Goal: Task Accomplishment & Management: Use online tool/utility

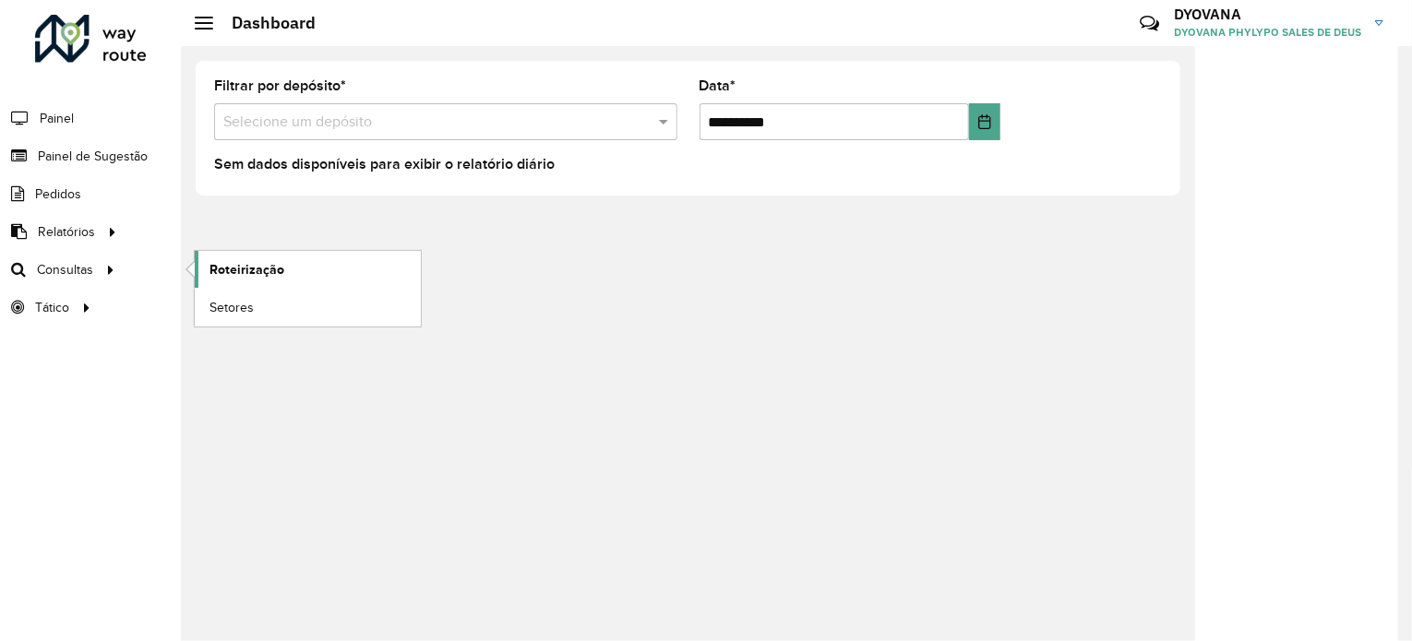
click at [218, 261] on span "Roteirização" at bounding box center [247, 269] width 75 height 19
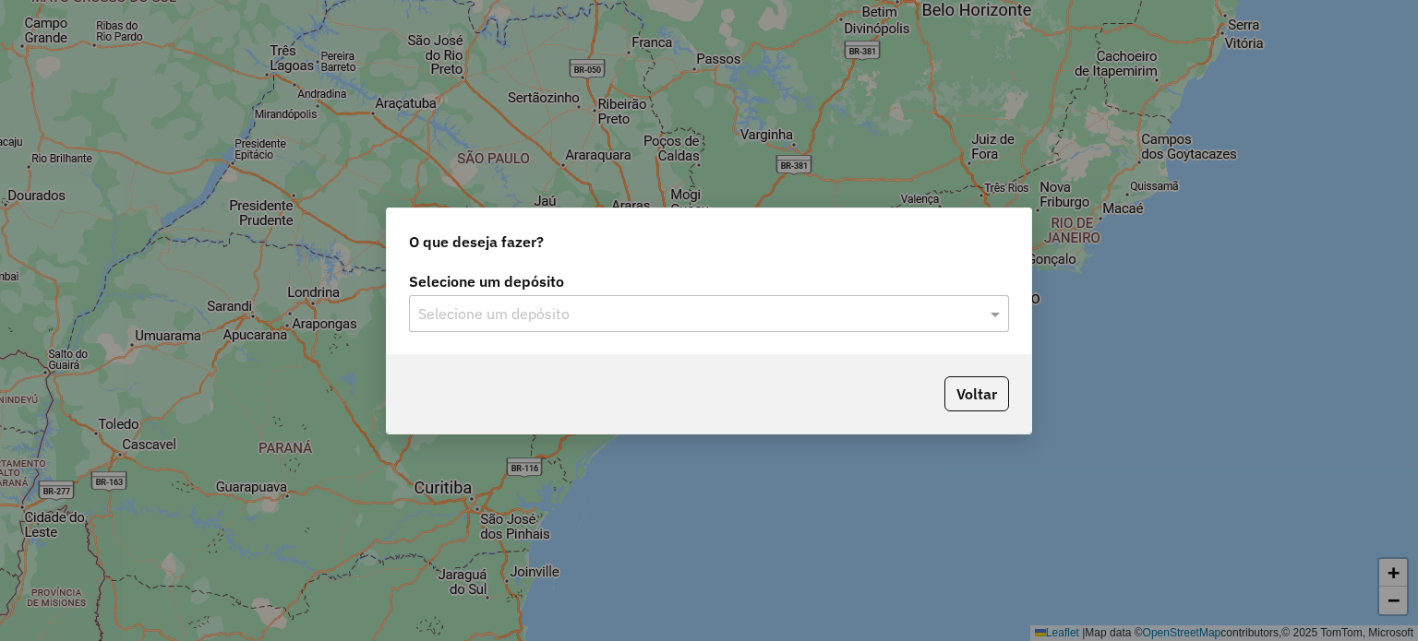
click at [562, 325] on div "Selecione um depósito" at bounding box center [709, 313] width 600 height 37
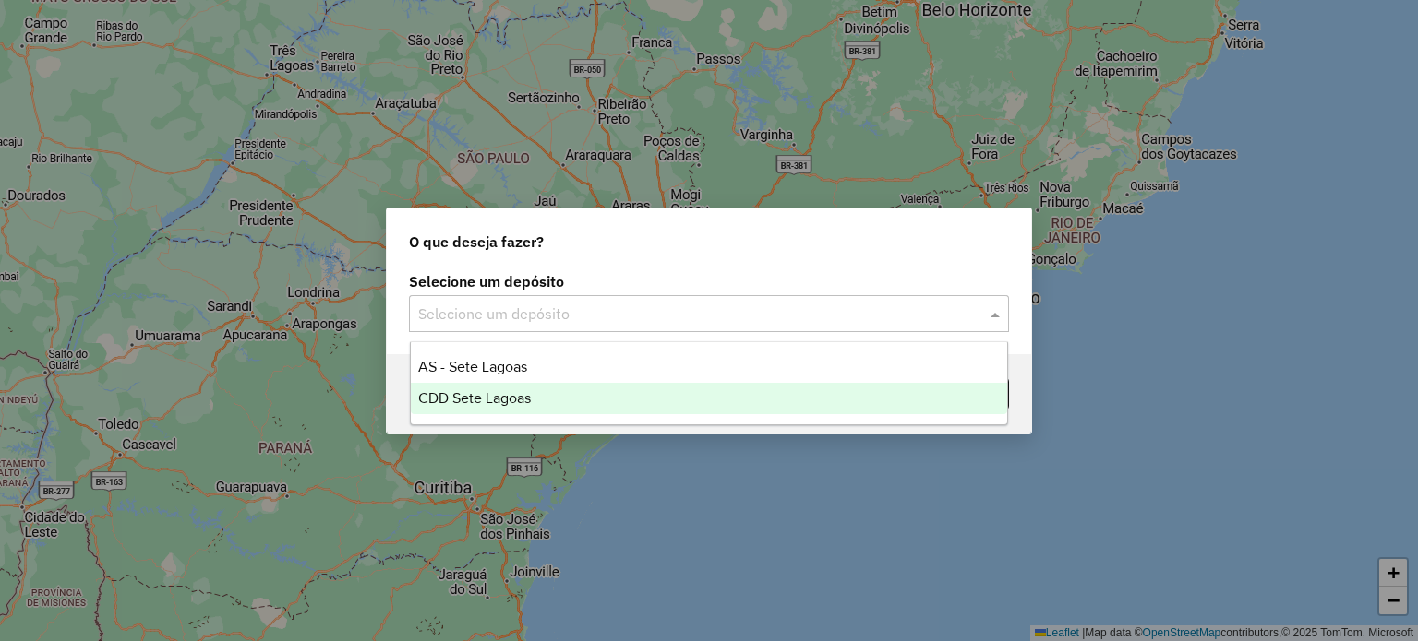
click at [546, 406] on div "CDD Sete Lagoas" at bounding box center [709, 398] width 597 height 31
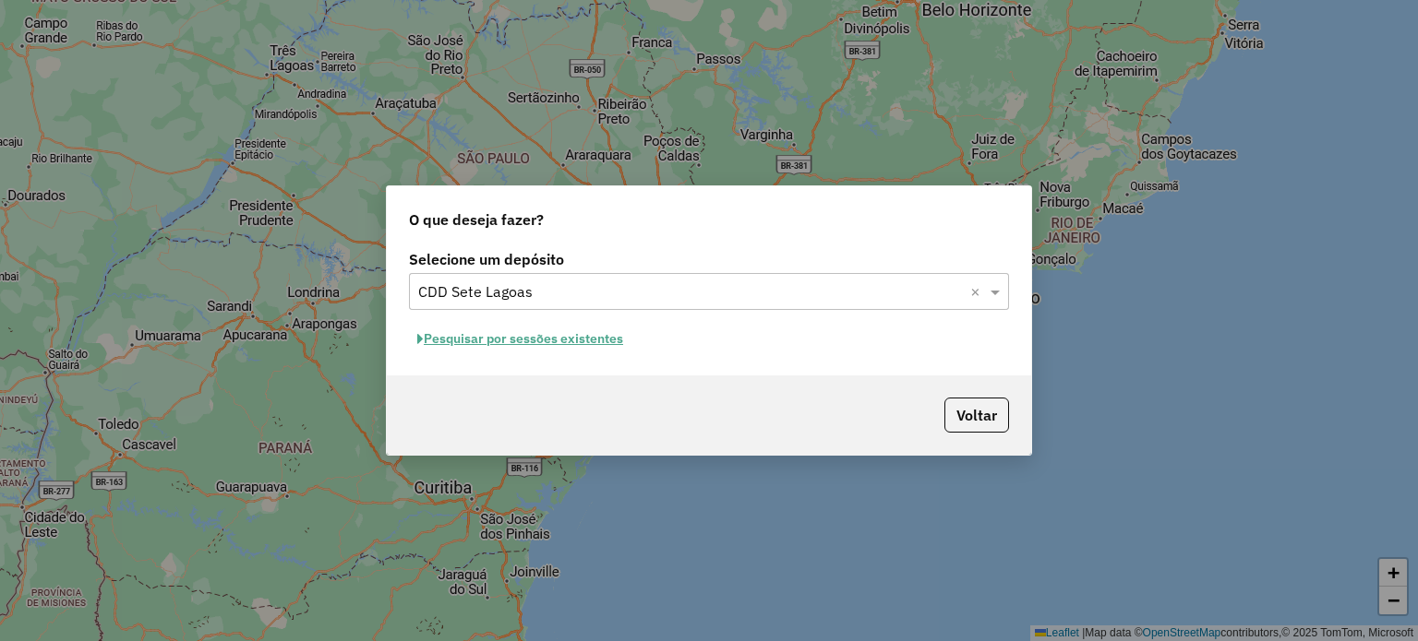
click at [535, 342] on button "Pesquisar por sessões existentes" at bounding box center [520, 339] width 222 height 29
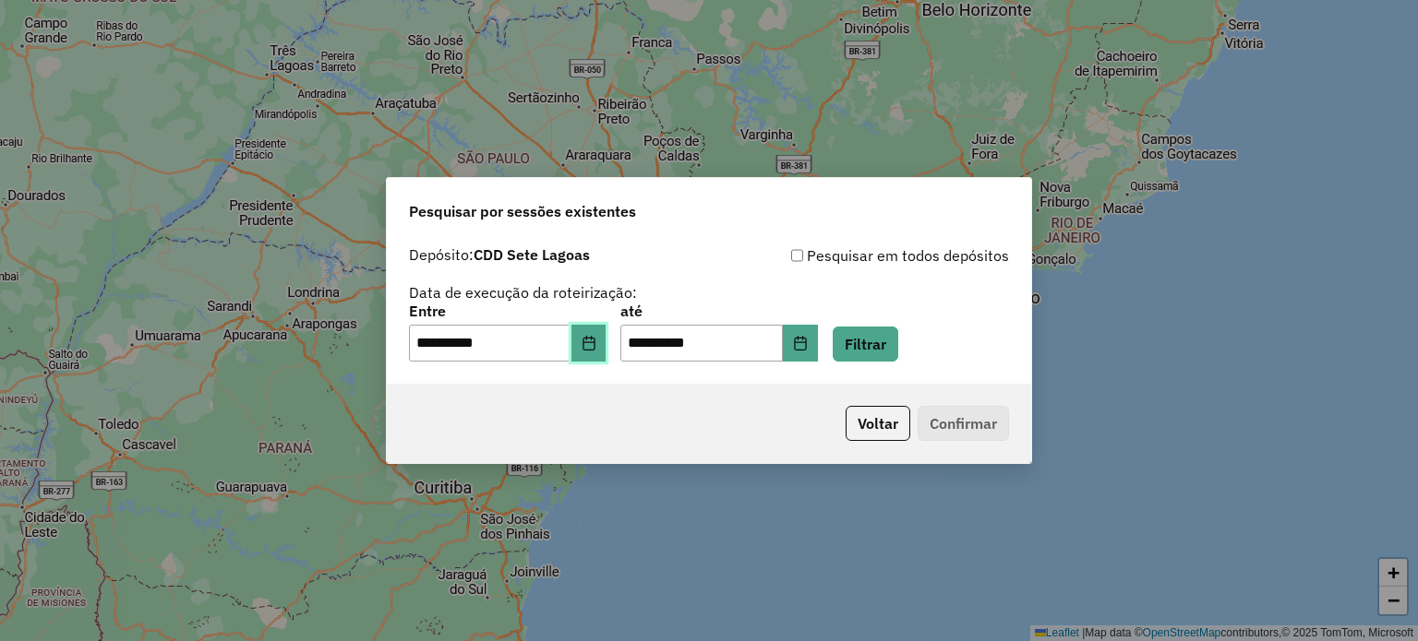
click at [596, 341] on icon "Choose Date" at bounding box center [588, 343] width 15 height 15
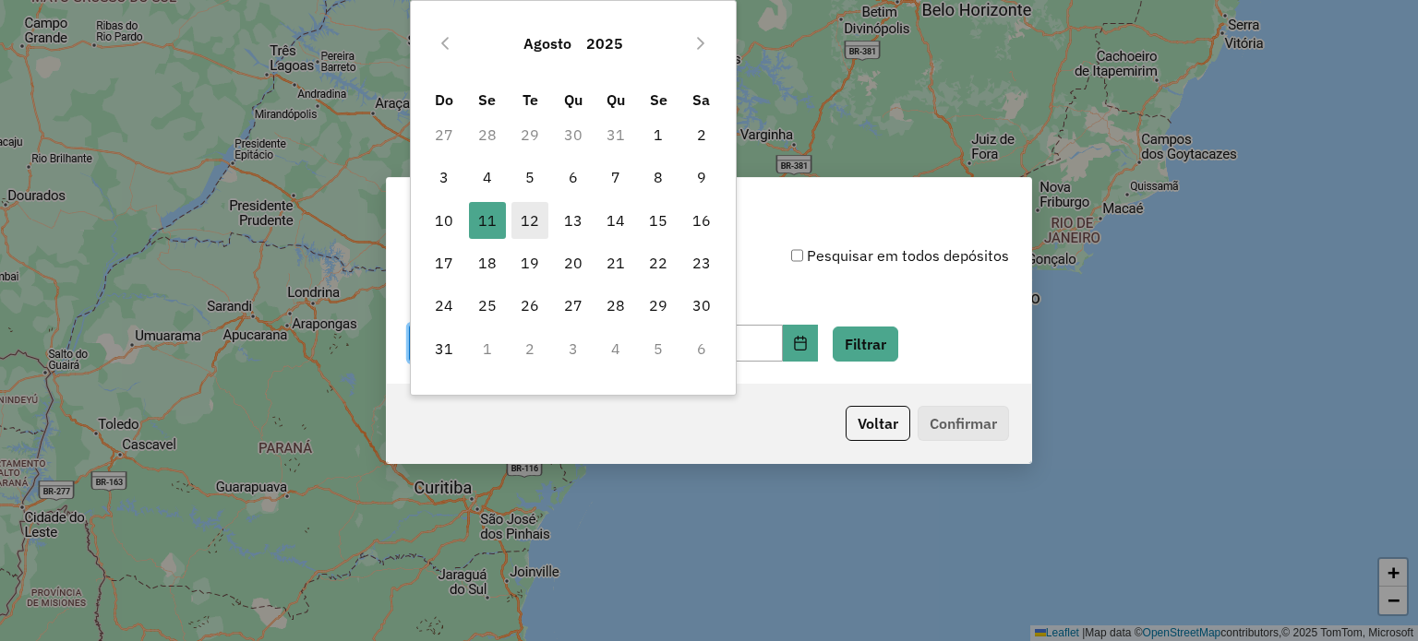
click at [535, 224] on span "12" at bounding box center [529, 220] width 37 height 37
type input "**********"
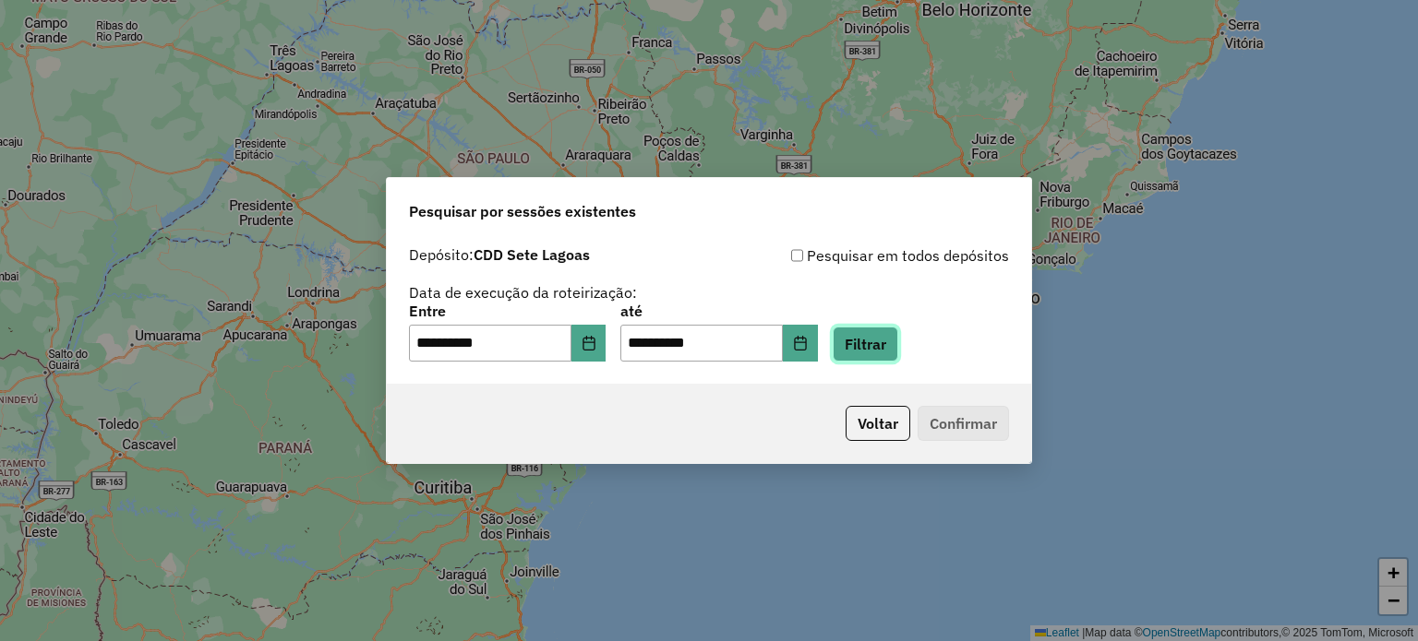
click at [888, 353] on button "Filtrar" at bounding box center [866, 344] width 66 height 35
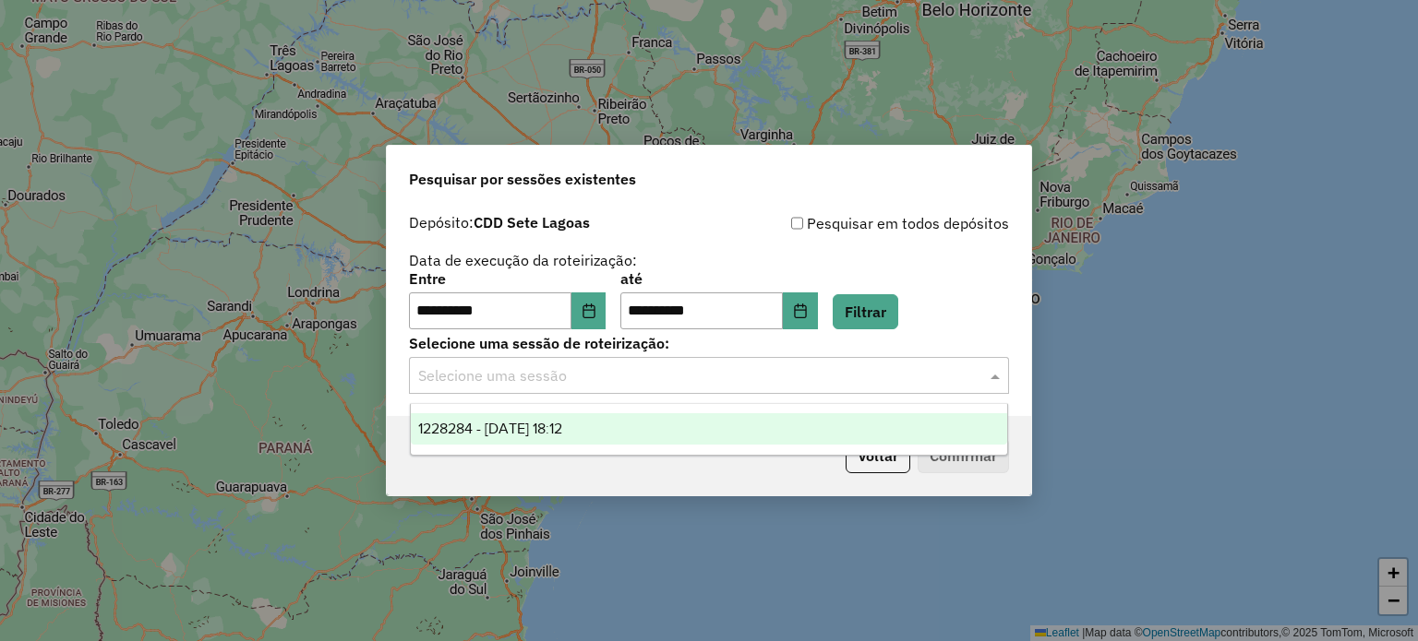
click at [713, 387] on input "text" at bounding box center [690, 376] width 545 height 22
click at [643, 426] on div "1228284 - [DATE] 18:12" at bounding box center [709, 428] width 597 height 31
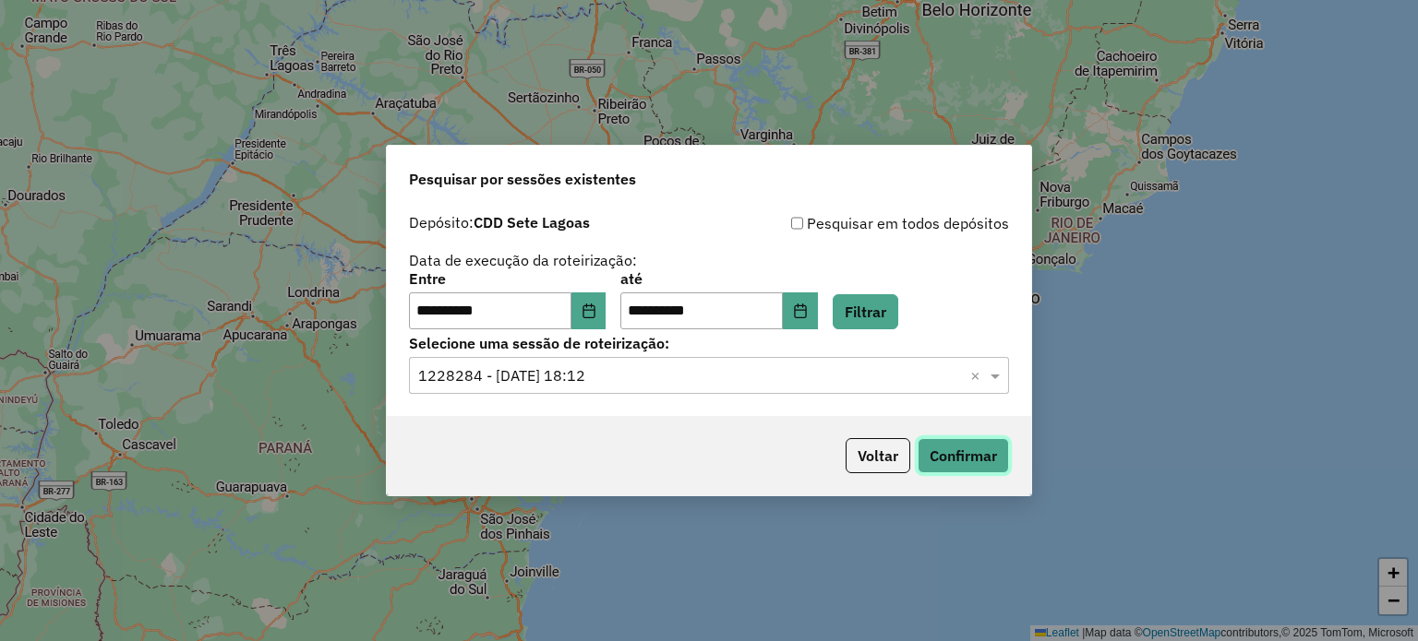
click at [964, 461] on button "Confirmar" at bounding box center [962, 455] width 91 height 35
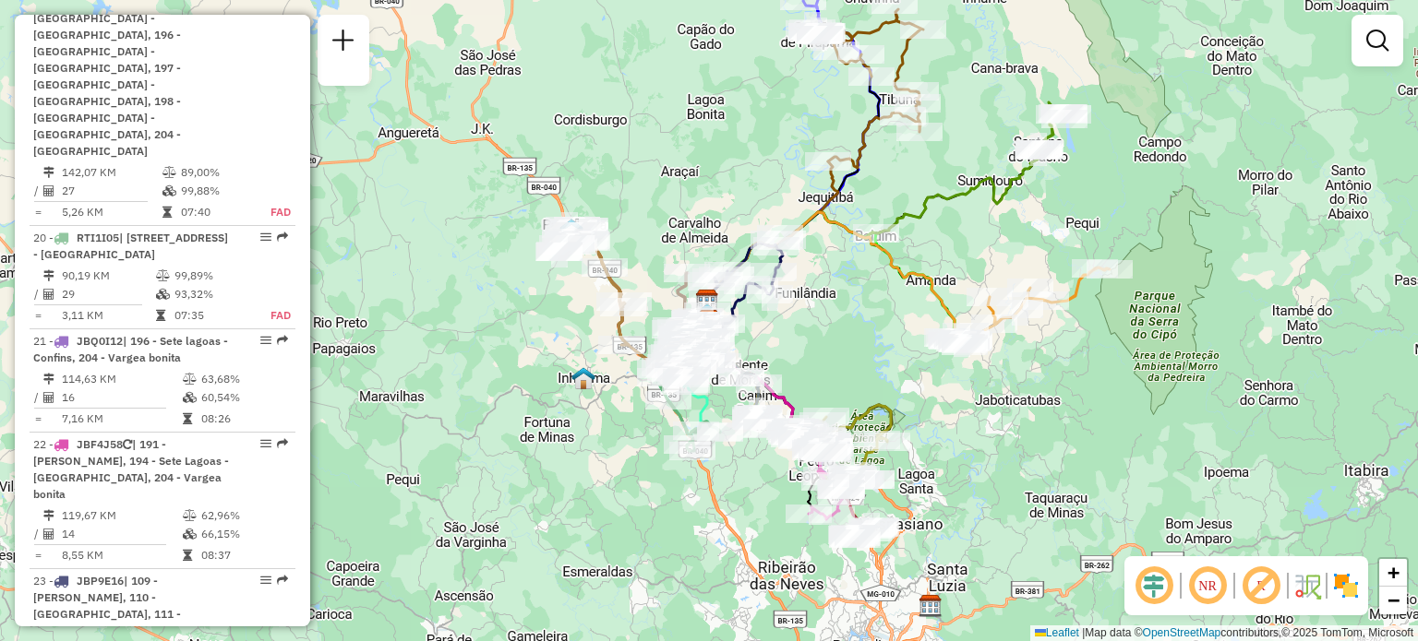
scroll to position [2950, 0]
